Goal: Transaction & Acquisition: Purchase product/service

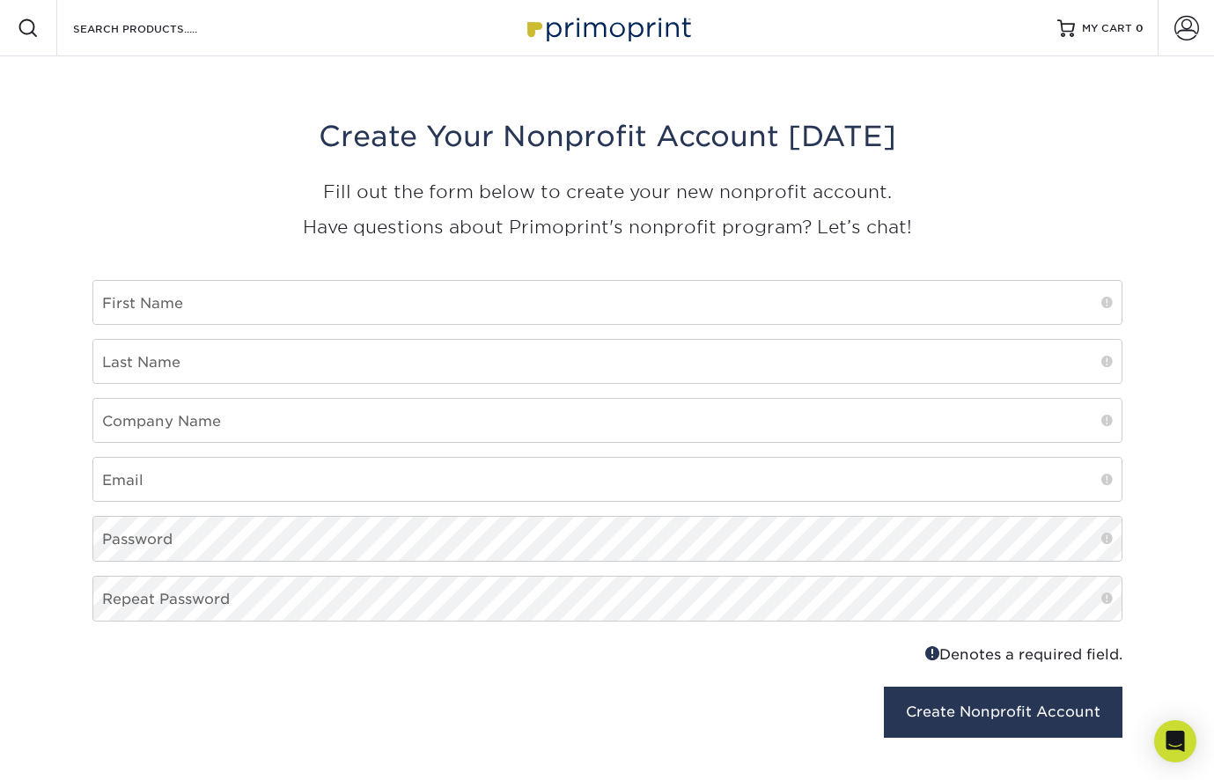
click at [583, 32] on img at bounding box center [607, 28] width 176 height 38
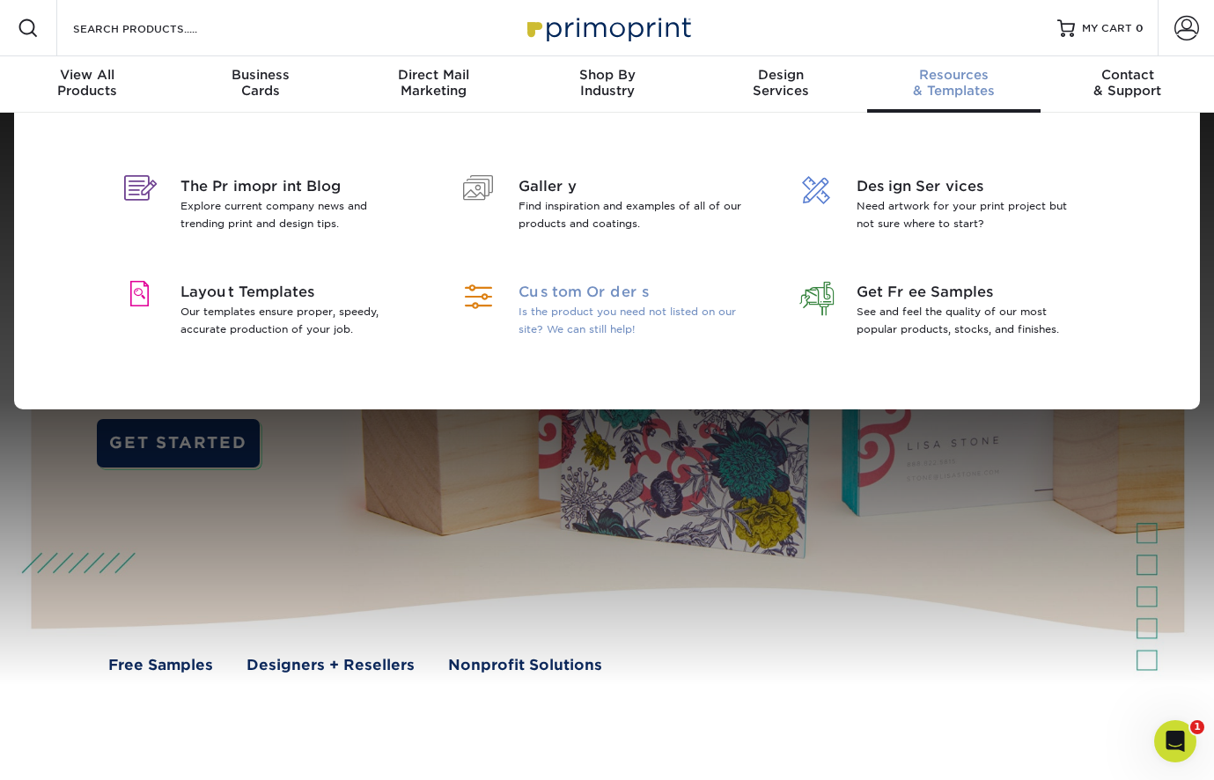
click at [569, 289] on span "Custom Orders" at bounding box center [632, 292] width 228 height 21
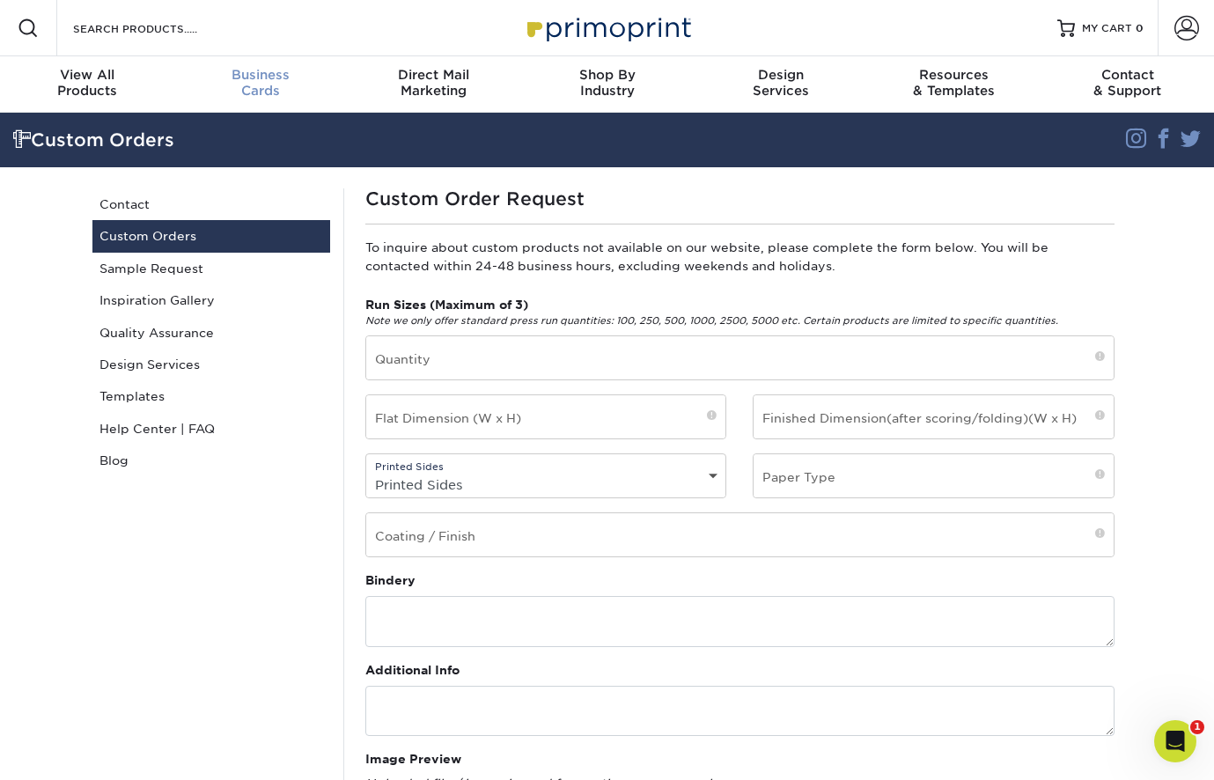
click at [252, 77] on span "Business" at bounding box center [259, 75] width 173 height 16
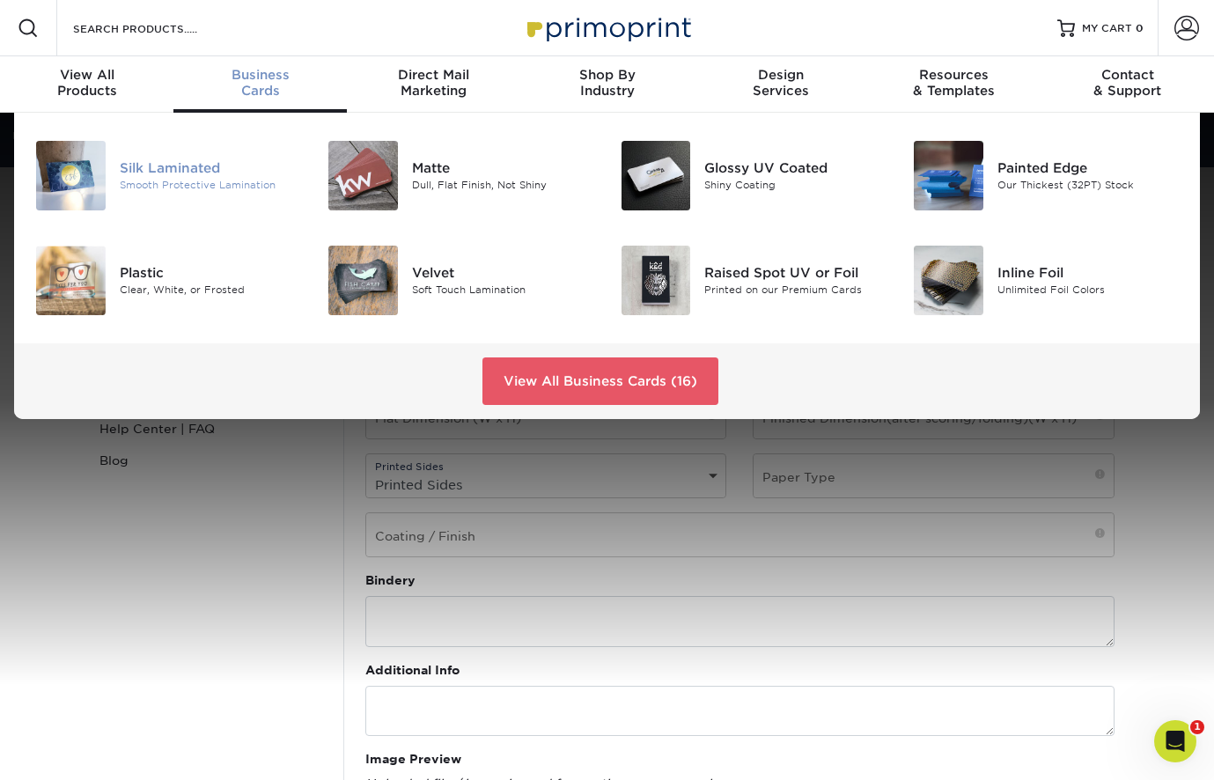
click at [184, 169] on div "Silk Laminated" at bounding box center [211, 167] width 182 height 19
